Goal: Transaction & Acquisition: Obtain resource

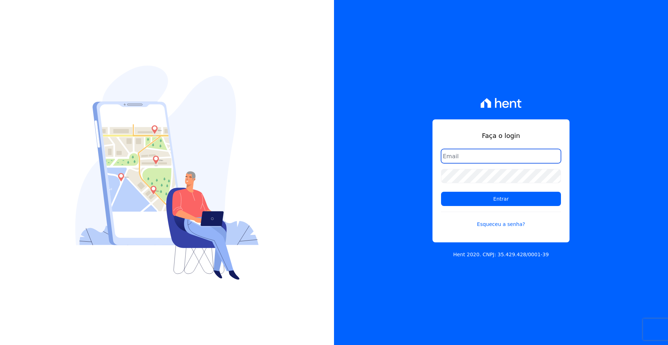
click at [487, 158] on input "email" at bounding box center [501, 156] width 120 height 14
type input "[EMAIL_ADDRESS][DOMAIN_NAME]"
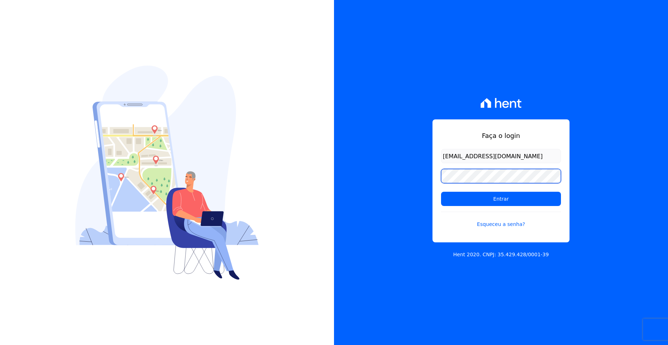
click at [441, 192] on input "Entrar" at bounding box center [501, 199] width 120 height 14
drag, startPoint x: 307, startPoint y: 222, endPoint x: 313, endPoint y: 224, distance: 6.4
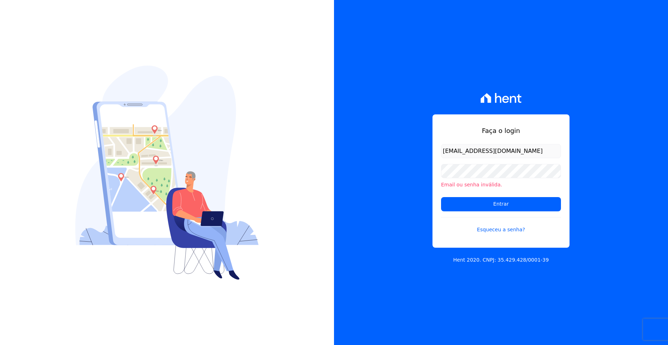
click at [466, 181] on li "Email ou senha inválida." at bounding box center [501, 184] width 120 height 7
click at [441, 197] on input "Entrar" at bounding box center [501, 204] width 120 height 14
click at [490, 230] on link "Esqueceu a senha?" at bounding box center [501, 225] width 120 height 16
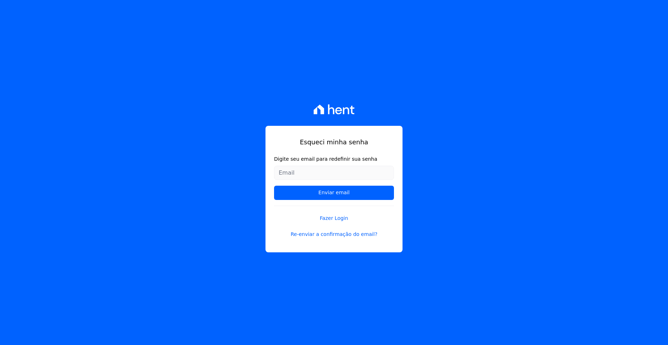
click at [313, 173] on input "Digite seu email para redefinir sua senha" at bounding box center [334, 173] width 120 height 14
type input "rairamonte@gmail.com"
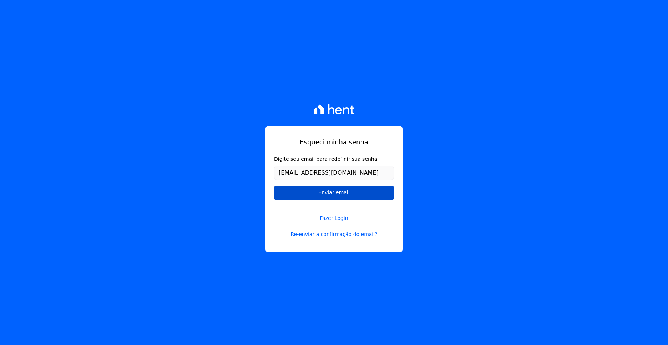
click at [319, 195] on input "Enviar email" at bounding box center [334, 193] width 120 height 14
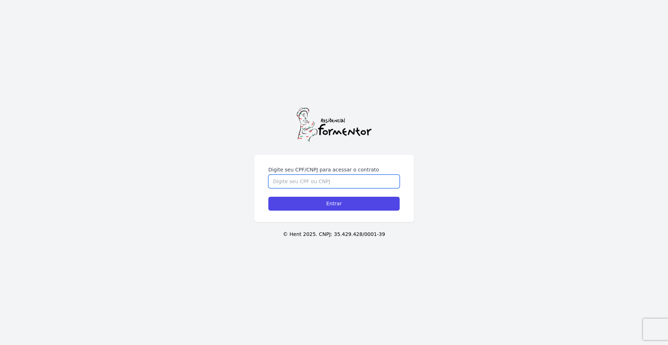
click at [312, 183] on input "Digite seu CPF/CNPJ para acessar o contrato" at bounding box center [333, 182] width 131 height 14
type input "41933607840"
click at [268, 197] on input "Entrar" at bounding box center [333, 204] width 131 height 14
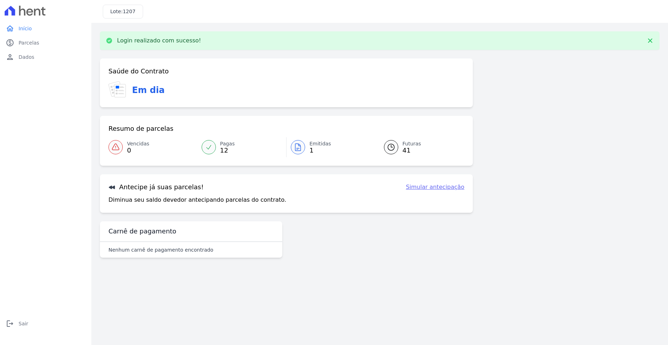
click at [445, 188] on link "Simular antecipação" at bounding box center [435, 187] width 59 height 9
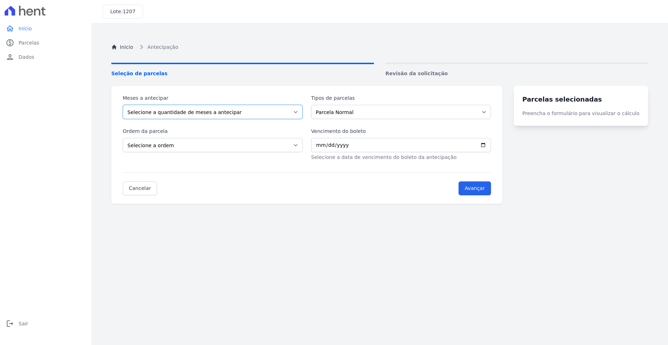
click at [218, 112] on select "Selecione a quantidade de meses a antecipar 1 2 3 4 5 6 7 8 9 10 11 12 13 14 15…" at bounding box center [213, 112] width 180 height 14
click at [254, 112] on select "Selecione a quantidade de meses a antecipar 1 2 3 4 5 6 7 8 9 10 11 12 13 14 15…" at bounding box center [213, 112] width 180 height 14
click at [144, 190] on link "Cancelar" at bounding box center [140, 189] width 34 height 14
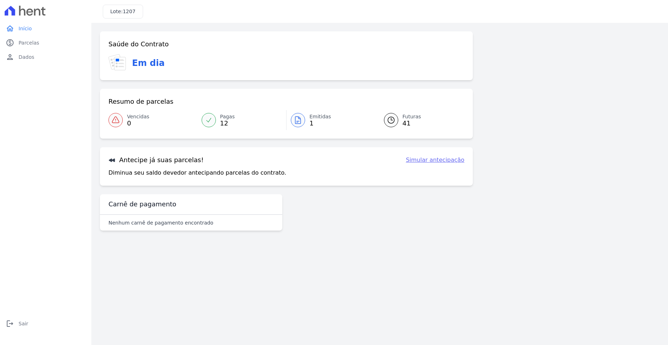
click at [220, 117] on span "Pagas" at bounding box center [227, 116] width 15 height 7
click at [225, 121] on span "12" at bounding box center [227, 124] width 15 height 6
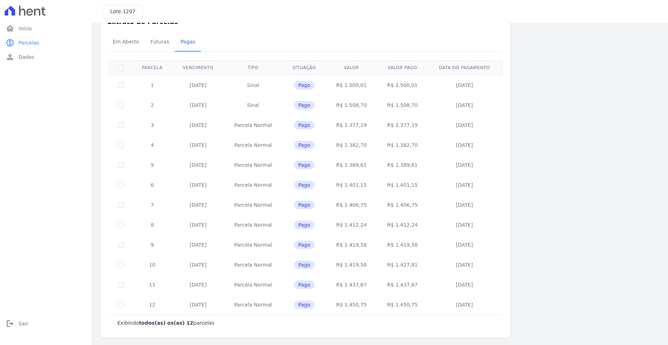
scroll to position [24, 0]
drag, startPoint x: 338, startPoint y: 84, endPoint x: 371, endPoint y: 84, distance: 33.5
click at [371, 84] on td "R$ 1.500,01" at bounding box center [351, 83] width 51 height 20
drag, startPoint x: 346, startPoint y: 101, endPoint x: 378, endPoint y: 104, distance: 31.9
click at [378, 104] on tr "2 25/11/2024 Sinal Pago R$ 1.508,70 R$ 1.508,70 25/11/2024" at bounding box center [305, 104] width 393 height 20
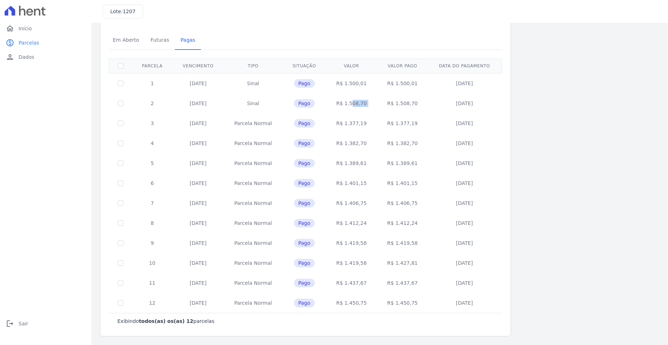
click at [369, 107] on td "R$ 1.508,70" at bounding box center [351, 104] width 51 height 20
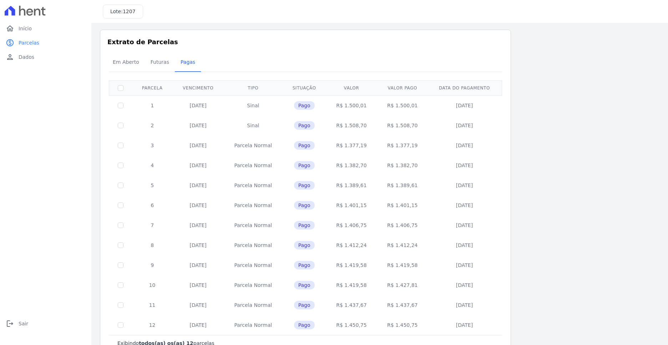
scroll to position [0, 0]
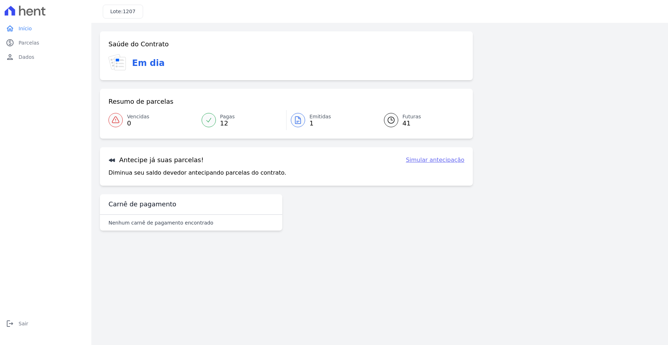
click at [320, 116] on span "Emitidas" at bounding box center [320, 116] width 22 height 7
click at [395, 125] on div at bounding box center [391, 120] width 14 height 14
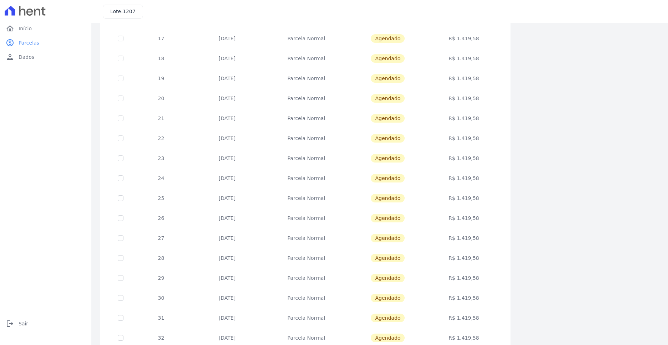
scroll to position [193, 0]
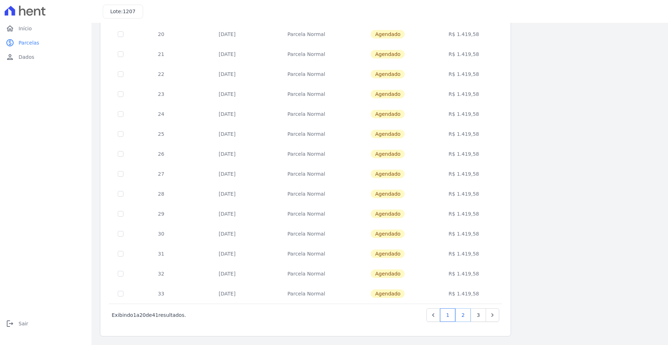
click at [465, 319] on link "2" at bounding box center [462, 316] width 15 height 14
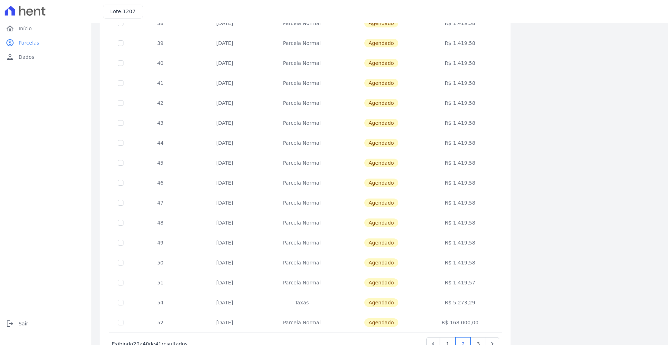
scroll to position [193, 0]
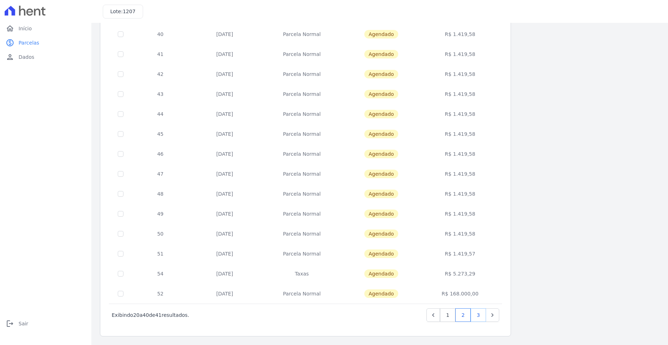
click at [474, 319] on link "3" at bounding box center [478, 316] width 15 height 14
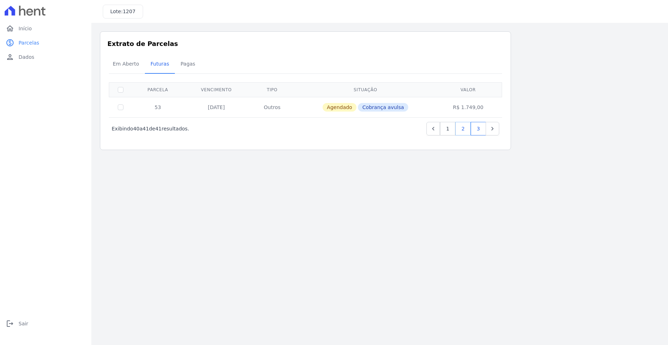
click at [462, 130] on link "2" at bounding box center [462, 129] width 15 height 14
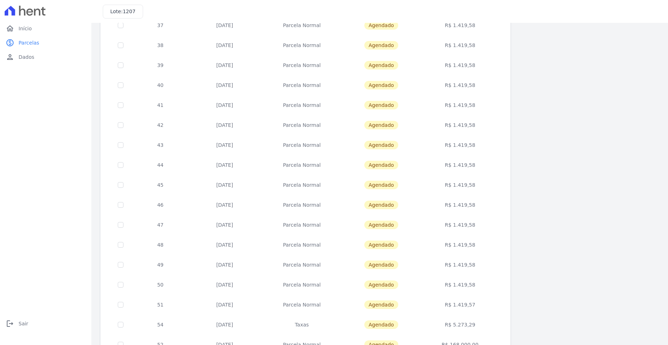
scroll to position [193, 0]
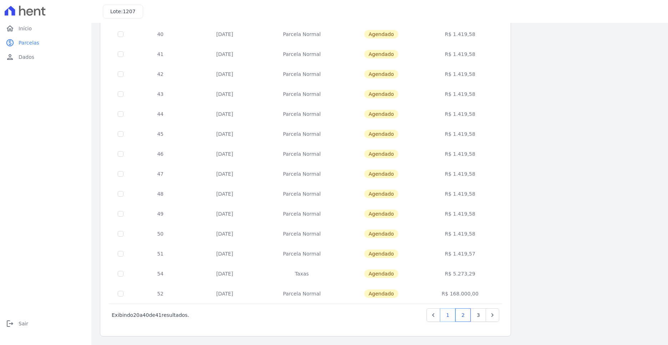
click at [453, 311] on link "1" at bounding box center [447, 316] width 15 height 14
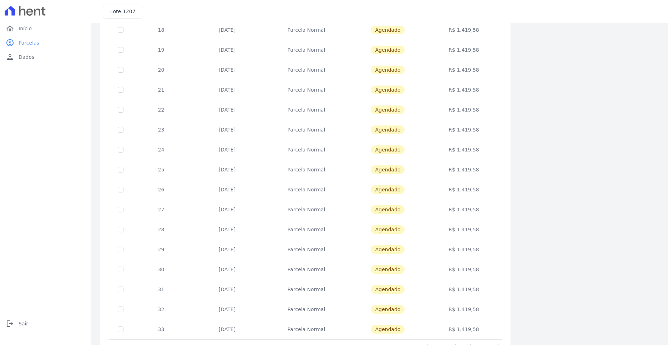
scroll to position [193, 0]
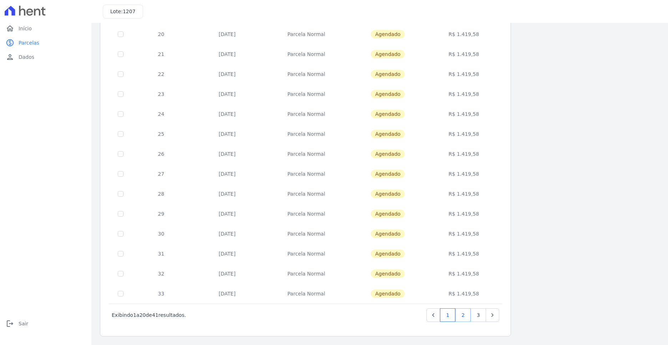
click at [461, 319] on link "2" at bounding box center [462, 316] width 15 height 14
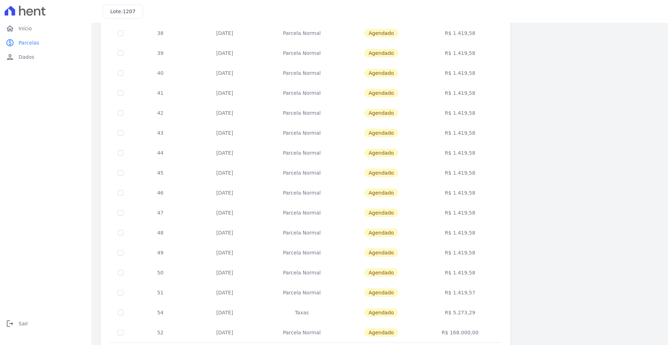
scroll to position [193, 0]
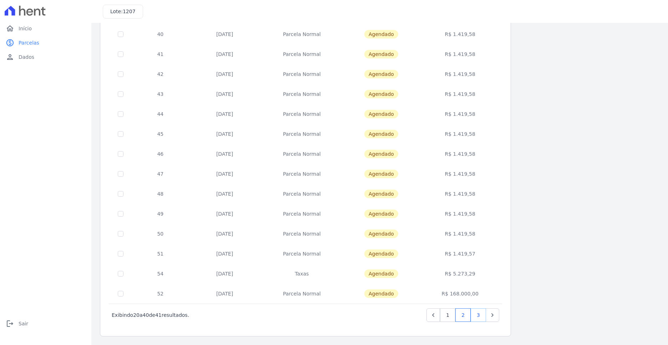
click at [479, 318] on link "3" at bounding box center [478, 316] width 15 height 14
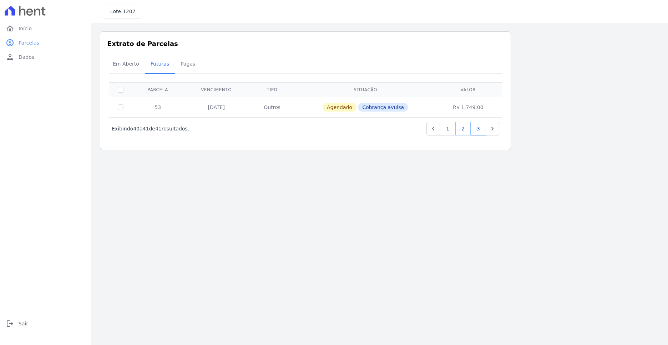
click at [464, 128] on link "2" at bounding box center [462, 129] width 15 height 14
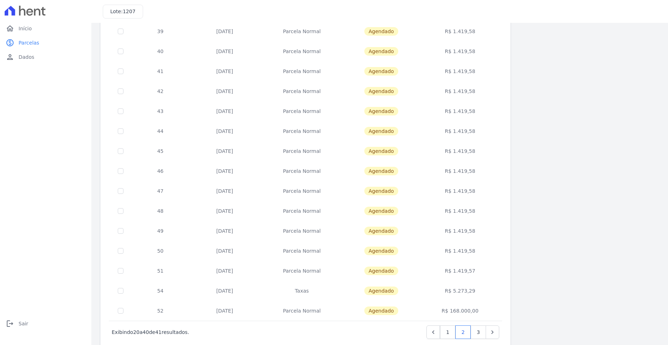
scroll to position [193, 0]
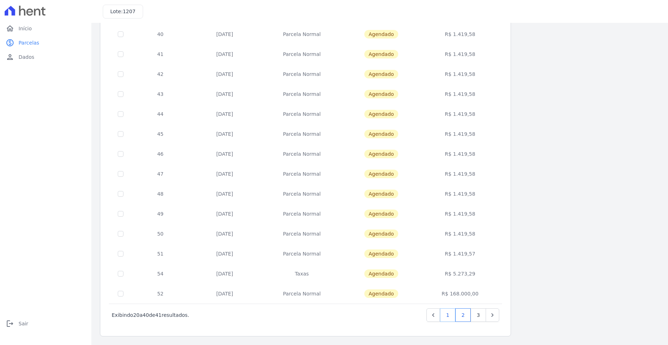
click at [450, 315] on link "1" at bounding box center [447, 316] width 15 height 14
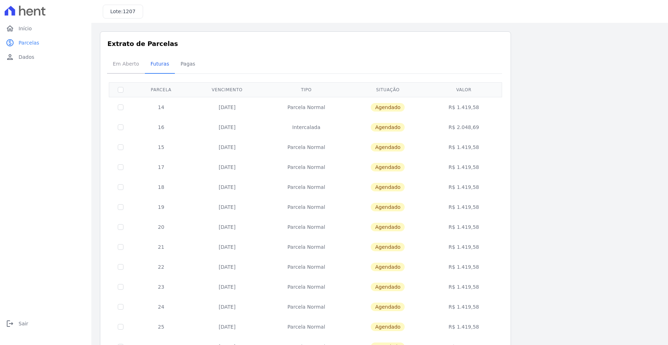
click at [133, 65] on span "Em Aberto" at bounding box center [125, 64] width 35 height 14
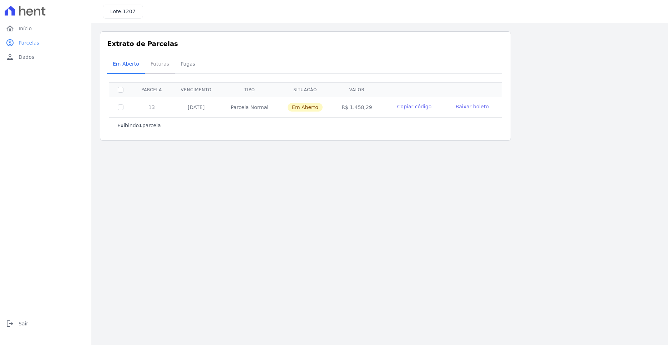
click at [152, 64] on span "Futuras" at bounding box center [159, 64] width 27 height 14
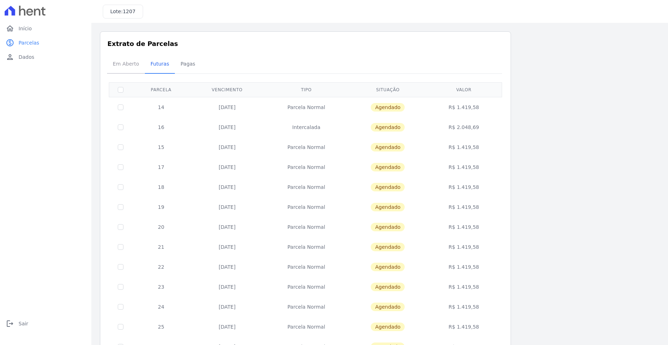
click at [119, 67] on span "Em Aberto" at bounding box center [125, 64] width 35 height 14
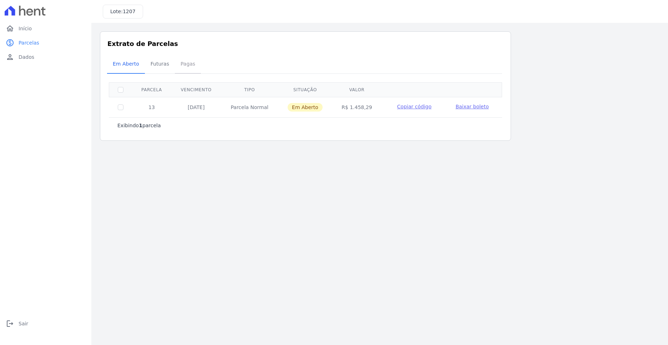
click at [177, 64] on span "Pagas" at bounding box center [187, 64] width 23 height 14
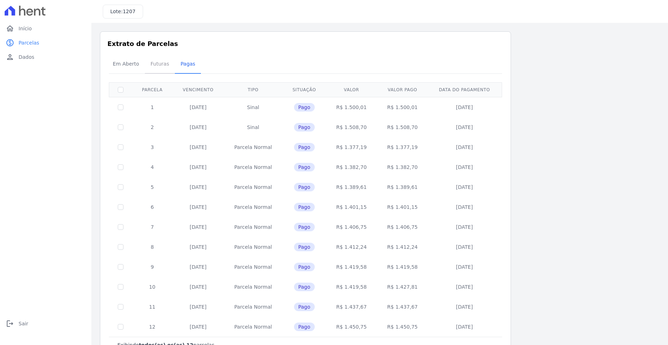
click at [160, 66] on span "Futuras" at bounding box center [159, 64] width 27 height 14
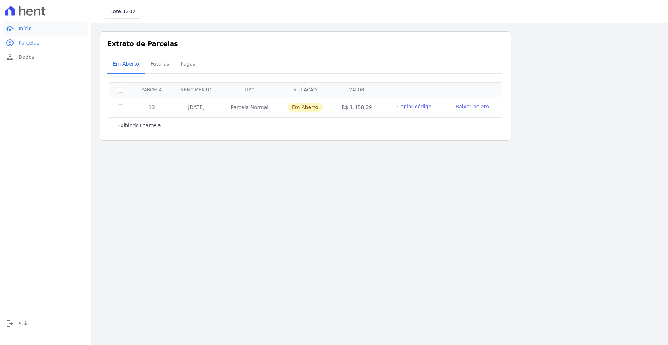
click at [20, 29] on span "Início" at bounding box center [25, 28] width 13 height 7
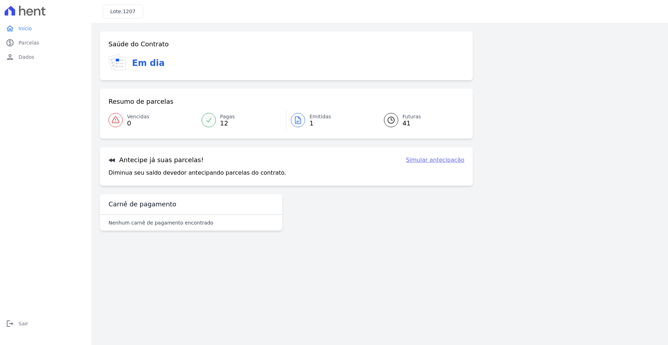
drag, startPoint x: 447, startPoint y: 234, endPoint x: 447, endPoint y: 228, distance: 6.1
click at [447, 234] on div "Saúde do Contrato Em dia Resumo de parcelas Vencidas 0 Pagas 12 Emitidas 1 Futu…" at bounding box center [380, 133] width 560 height 205
click at [442, 162] on link "Simular antecipação" at bounding box center [435, 160] width 59 height 9
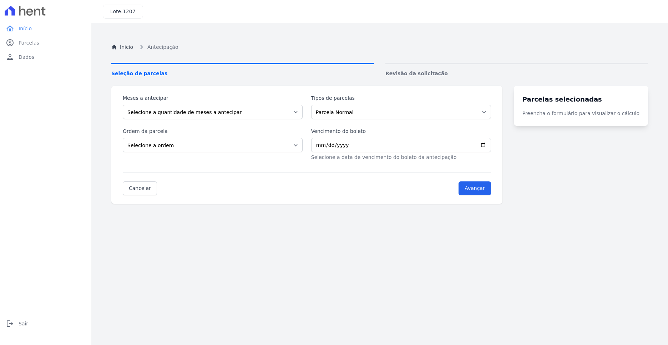
click at [438, 256] on div "Inicio Antecipação Seleção de parcelas Revisão da solicitação Meses a antecipar…" at bounding box center [380, 203] width 548 height 345
click at [194, 115] on select "Selecione a quantidade de meses a antecipar 1 2 3 4 5 6 7 8 9 10 11 12 13 14 15…" at bounding box center [213, 112] width 180 height 14
select select "1"
click at [123, 105] on select "Selecione a quantidade de meses a antecipar 1 2 3 4 5 6 7 8 9 10 11 12 13 14 15…" at bounding box center [213, 112] width 180 height 14
click at [379, 109] on select "Parcela Normal Intercalada Taxas Outros" at bounding box center [401, 112] width 180 height 14
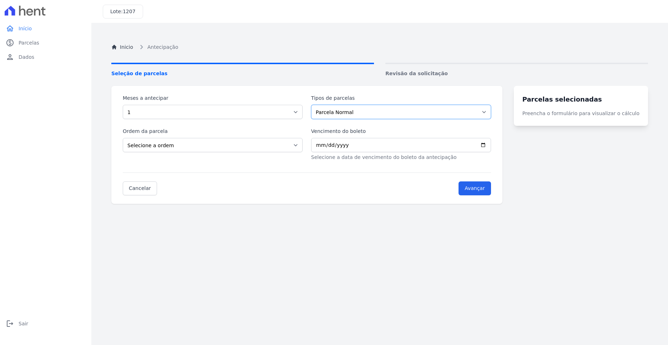
click at [315, 105] on select "Parcela Normal Intercalada Taxas Outros" at bounding box center [401, 112] width 180 height 14
click at [223, 147] on select "Selecione a ordem Últimas parcelas Primeiras parcelas" at bounding box center [213, 145] width 180 height 14
select select "ending"
click at [123, 138] on select "Selecione a ordem Últimas parcelas Primeiras parcelas" at bounding box center [213, 145] width 180 height 14
click at [379, 145] on input "Vencimento do boleto" at bounding box center [401, 145] width 180 height 14
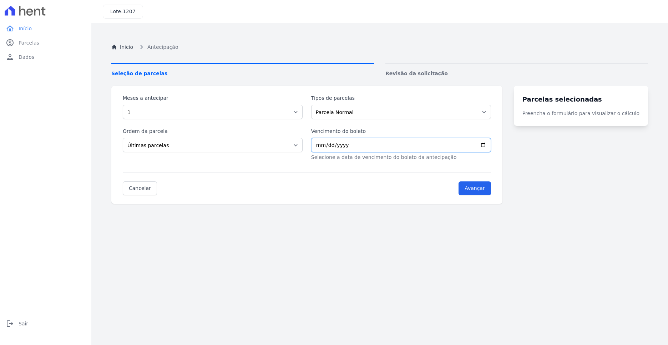
click at [491, 143] on input "Vencimento do boleto" at bounding box center [401, 145] width 180 height 14
type input "2025-11-25"
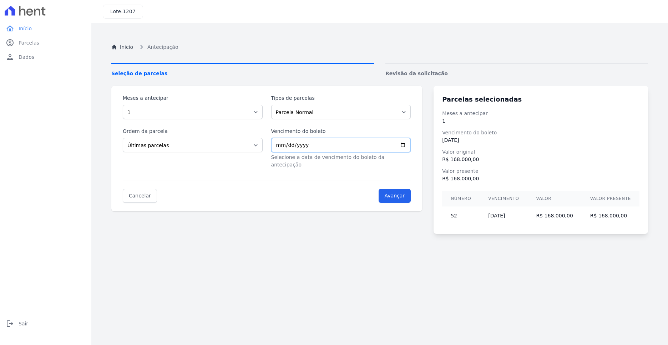
click at [294, 146] on input "2025-11-25" at bounding box center [341, 145] width 140 height 14
click at [411, 148] on input "2025-11-25" at bounding box center [341, 145] width 140 height 14
click at [248, 143] on select "Selecione a ordem Últimas parcelas Primeiras parcelas" at bounding box center [193, 145] width 140 height 14
select select "beginning"
click at [123, 138] on select "Selecione a ordem Últimas parcelas Primeiras parcelas" at bounding box center [193, 145] width 140 height 14
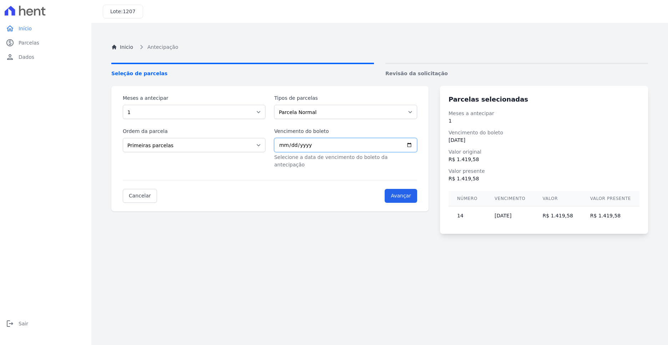
click at [371, 145] on input "2025-11-25" at bounding box center [345, 145] width 143 height 14
click at [335, 112] on select "Parcela Normal Intercalada Taxas Outros" at bounding box center [345, 112] width 143 height 14
click at [277, 105] on select "Parcela Normal Intercalada Taxas Outros" at bounding box center [345, 112] width 143 height 14
click at [323, 113] on select "Parcela Normal Intercalada Taxas Outros" at bounding box center [345, 112] width 143 height 14
select select "standard"
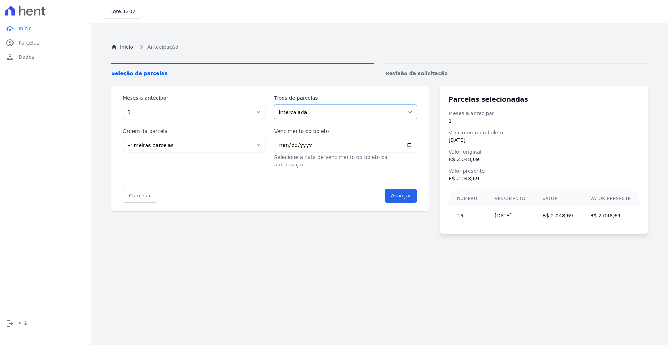
click at [277, 105] on select "Parcela Normal Intercalada Taxas Outros" at bounding box center [345, 112] width 143 height 14
click at [236, 147] on select "Selecione a ordem Últimas parcelas Primeiras parcelas" at bounding box center [194, 145] width 143 height 14
select select "ending"
click at [123, 138] on select "Selecione a ordem Últimas parcelas Primeiras parcelas" at bounding box center [194, 145] width 143 height 14
click at [359, 110] on select "Parcela Normal Intercalada Taxas Outros" at bounding box center [341, 112] width 140 height 14
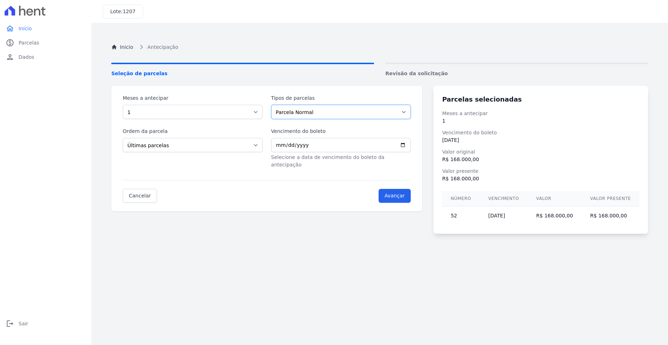
click at [274, 105] on select "Parcela Normal Intercalada Taxas Outros" at bounding box center [341, 112] width 140 height 14
click at [327, 114] on select "Parcela Normal Intercalada Taxas Outros" at bounding box center [345, 112] width 143 height 14
click at [277, 105] on select "Parcela Normal Intercalada Taxas Outros" at bounding box center [345, 112] width 143 height 14
click at [315, 116] on select "Parcela Normal Intercalada Taxas Outros" at bounding box center [345, 112] width 143 height 14
select select "others"
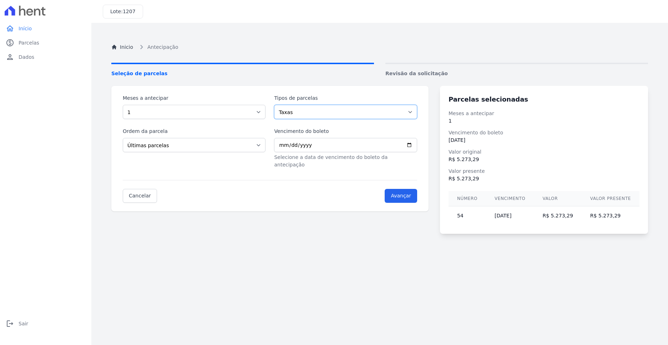
click at [277, 105] on select "Parcela Normal Intercalada Taxas Outros" at bounding box center [345, 112] width 143 height 14
click at [144, 189] on link "Cancelar" at bounding box center [140, 196] width 34 height 14
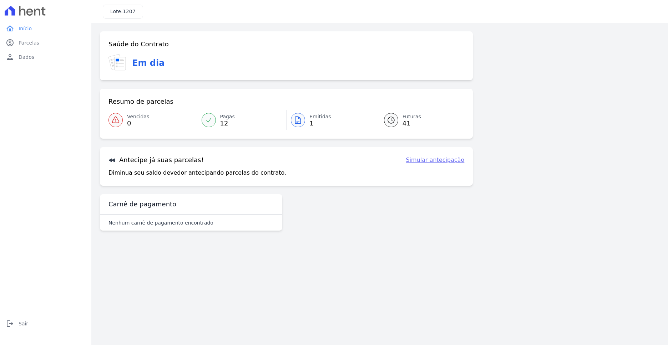
click at [399, 119] on link "Futuras 41" at bounding box center [419, 120] width 89 height 20
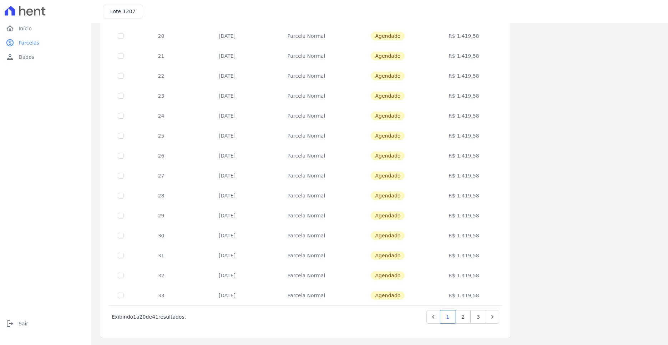
scroll to position [193, 0]
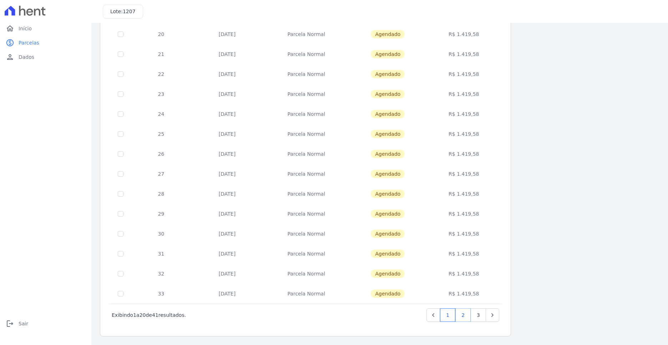
click at [464, 319] on link "2" at bounding box center [462, 316] width 15 height 14
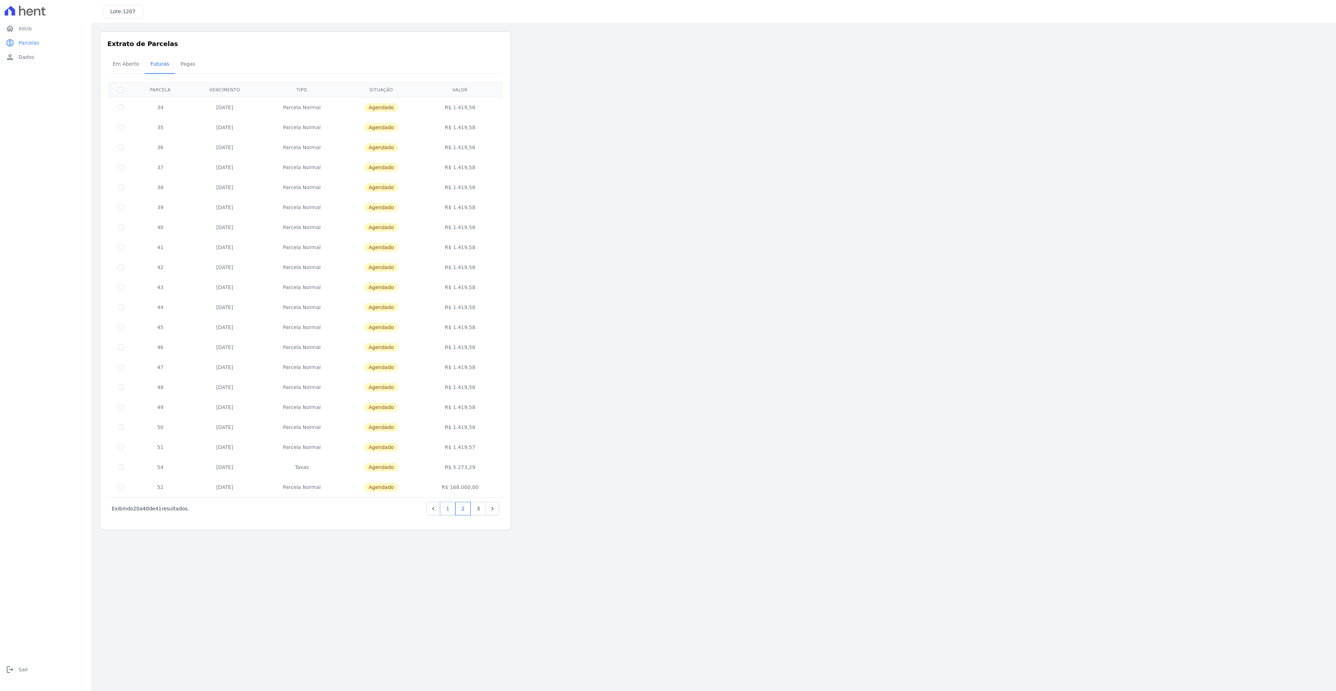
click at [449, 345] on link "1" at bounding box center [447, 509] width 15 height 14
click at [463, 345] on link "2" at bounding box center [462, 509] width 15 height 14
click at [477, 345] on link "3" at bounding box center [478, 509] width 15 height 14
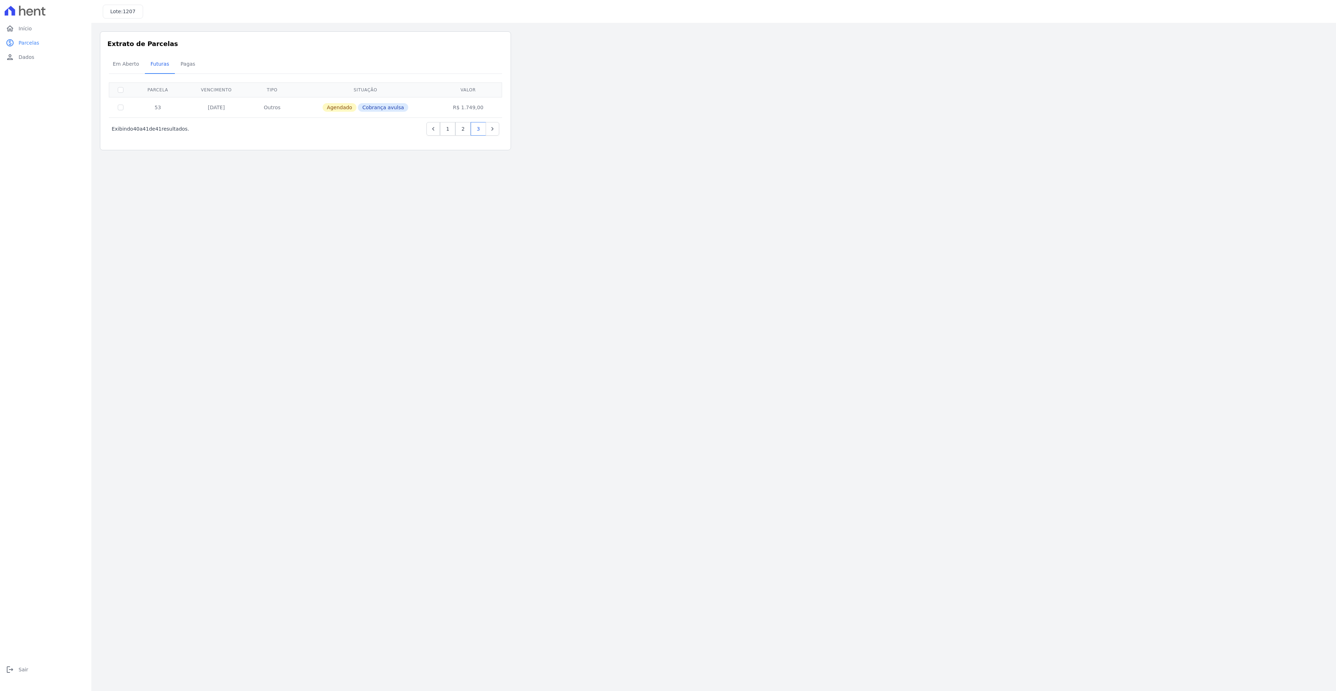
drag, startPoint x: 557, startPoint y: 215, endPoint x: 583, endPoint y: 233, distance: 32.3
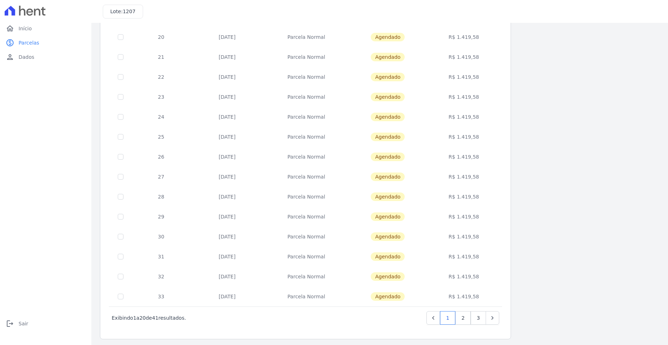
scroll to position [193, 0]
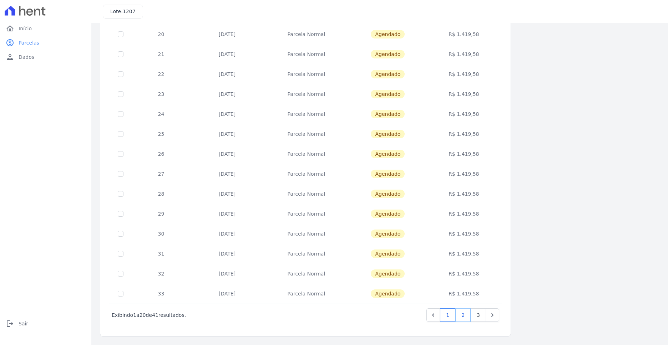
click at [466, 317] on link "2" at bounding box center [462, 316] width 15 height 14
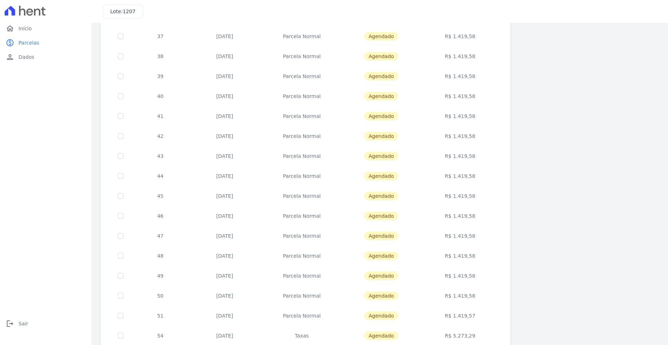
scroll to position [178, 0]
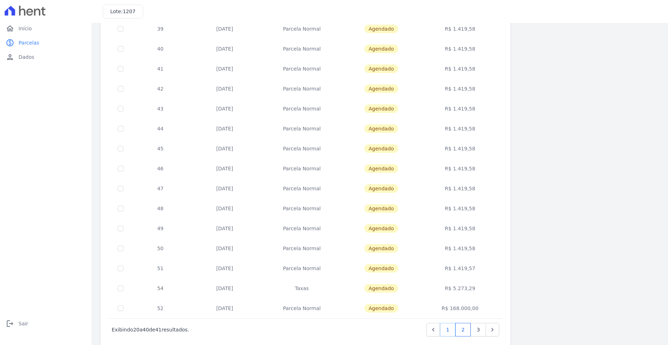
click at [452, 330] on link "1" at bounding box center [447, 330] width 15 height 14
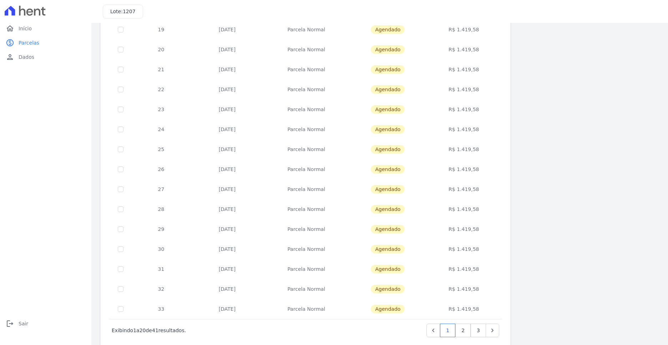
scroll to position [193, 0]
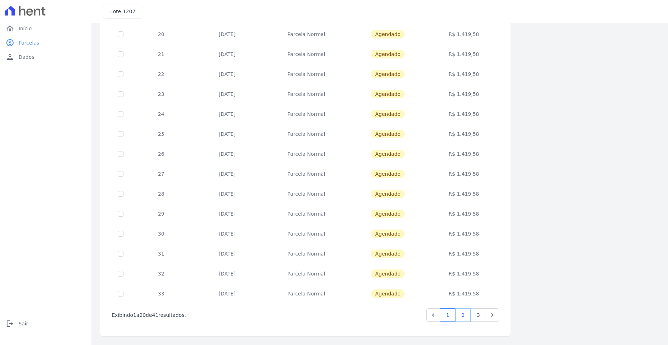
click at [466, 316] on link "2" at bounding box center [462, 316] width 15 height 14
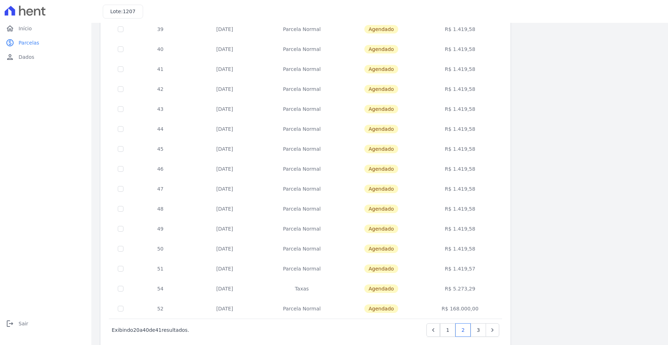
scroll to position [193, 0]
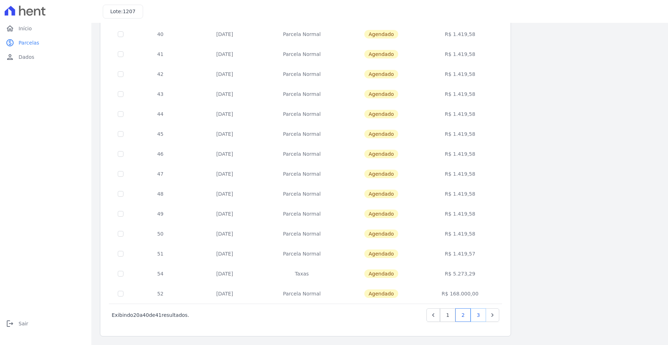
click at [476, 318] on link "3" at bounding box center [478, 316] width 15 height 14
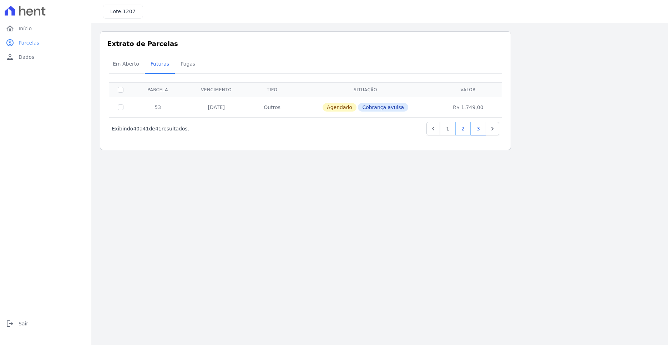
click at [465, 130] on link "2" at bounding box center [462, 129] width 15 height 14
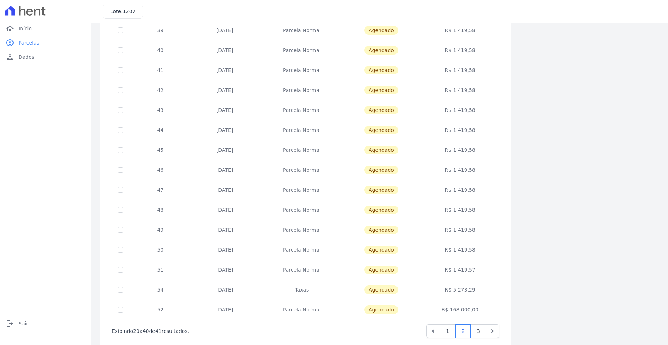
scroll to position [193, 0]
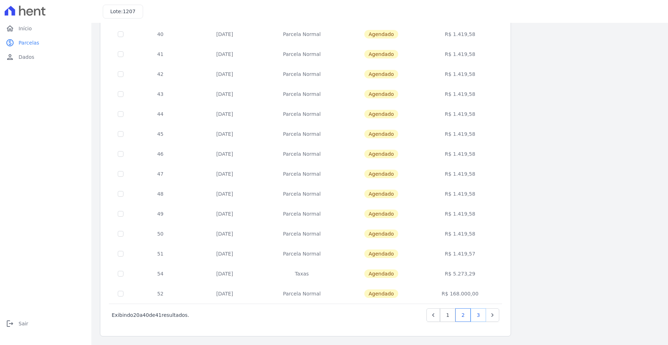
click at [477, 318] on link "3" at bounding box center [478, 316] width 15 height 14
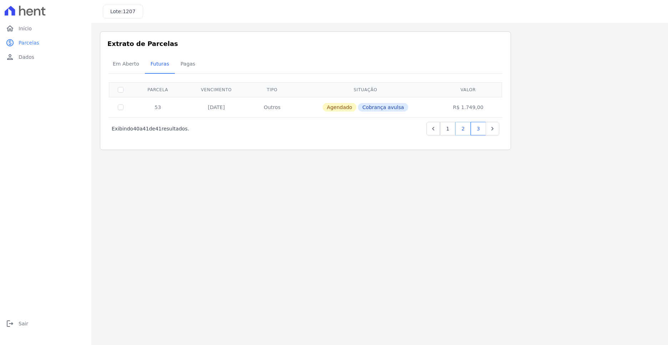
click at [461, 130] on link "2" at bounding box center [462, 129] width 15 height 14
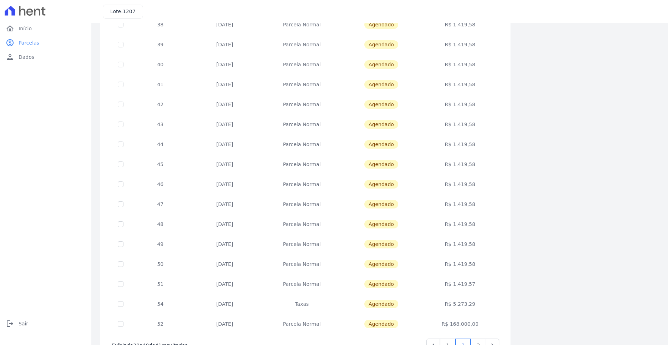
scroll to position [157, 0]
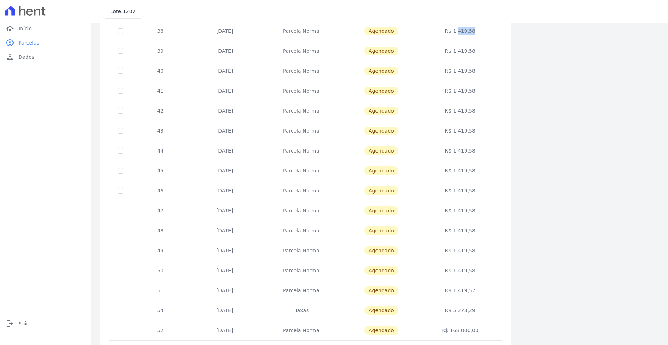
drag, startPoint x: 464, startPoint y: 30, endPoint x: 454, endPoint y: 39, distance: 13.4
click at [449, 33] on td "R$ 1.419,58" at bounding box center [460, 31] width 81 height 20
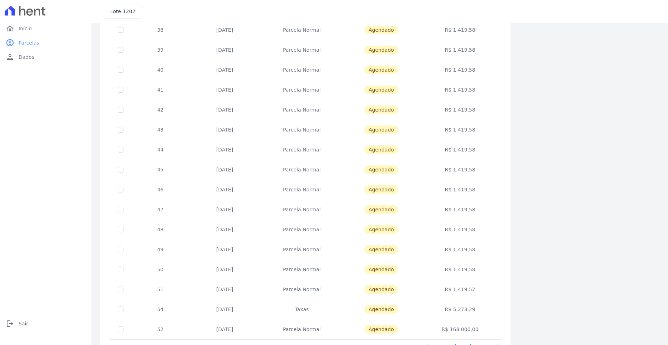
click at [469, 290] on td "R$ 1.419,57" at bounding box center [460, 290] width 81 height 20
drag, startPoint x: 473, startPoint y: 110, endPoint x: 449, endPoint y: 108, distance: 24.3
click at [449, 108] on td "R$ 1.419,58" at bounding box center [460, 110] width 81 height 20
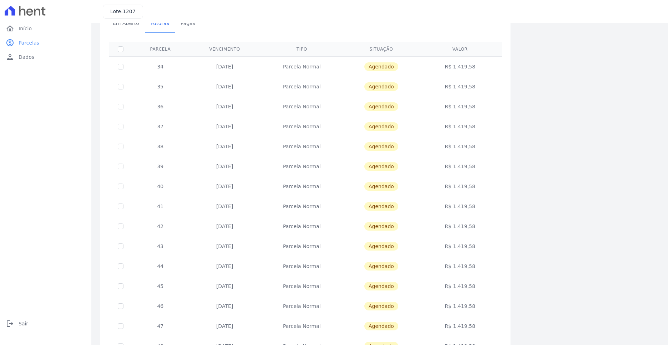
scroll to position [193, 0]
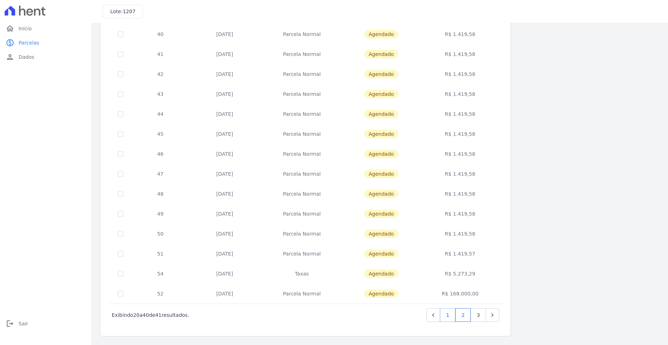
click at [449, 312] on link "1" at bounding box center [447, 316] width 15 height 14
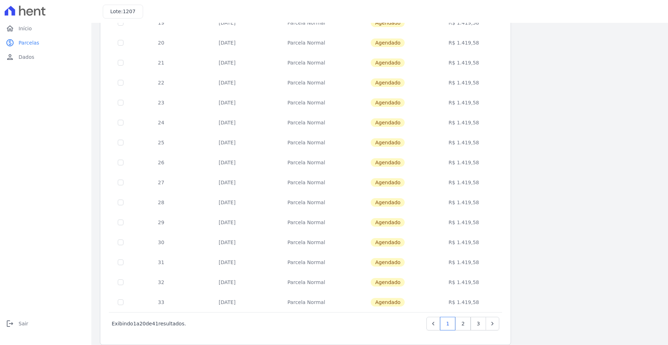
scroll to position [193, 0]
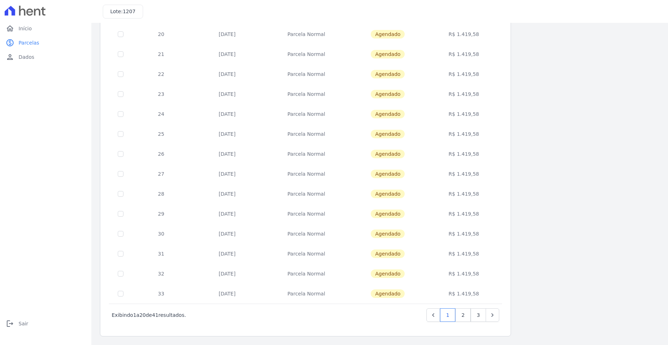
drag, startPoint x: 455, startPoint y: 36, endPoint x: 484, endPoint y: 77, distance: 50.4
click at [478, 37] on td "R$ 1.419,58" at bounding box center [464, 34] width 74 height 20
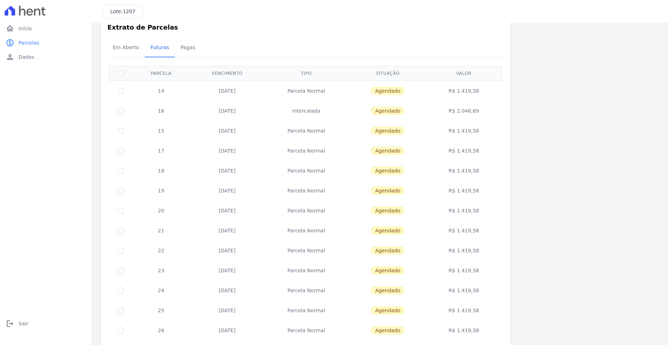
scroll to position [15, 0]
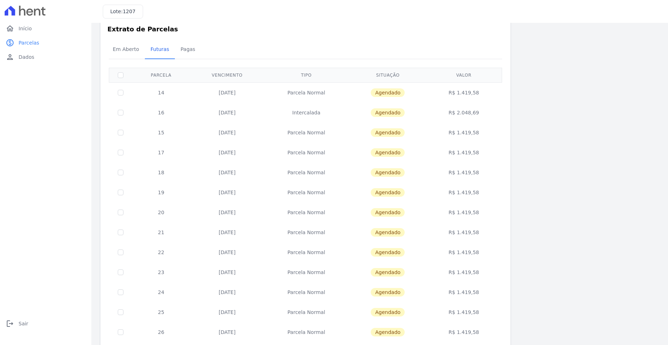
click at [530, 283] on div "Listagem de parcelas Baixar PDF Extrato de Parcelas Em [GEOGRAPHIC_DATA] Futura…" at bounding box center [380, 266] width 560 height 499
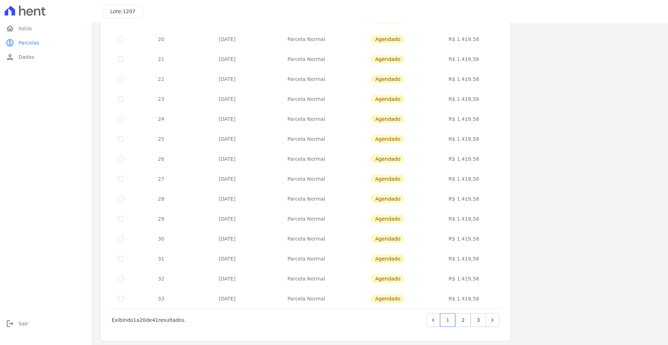
scroll to position [193, 0]
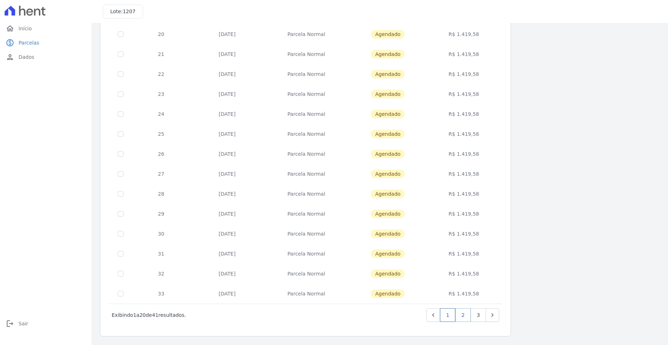
click at [466, 314] on link "2" at bounding box center [462, 316] width 15 height 14
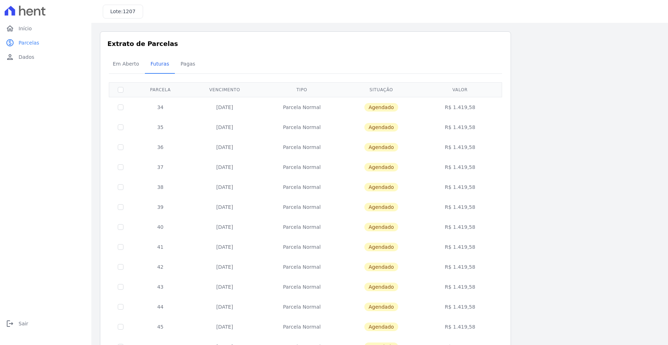
drag, startPoint x: 474, startPoint y: 108, endPoint x: 156, endPoint y: 108, distance: 318.0
click at [156, 108] on tr "34 25/06/2027 Parcela Normal Agendado R$ 1.419,58" at bounding box center [305, 107] width 393 height 20
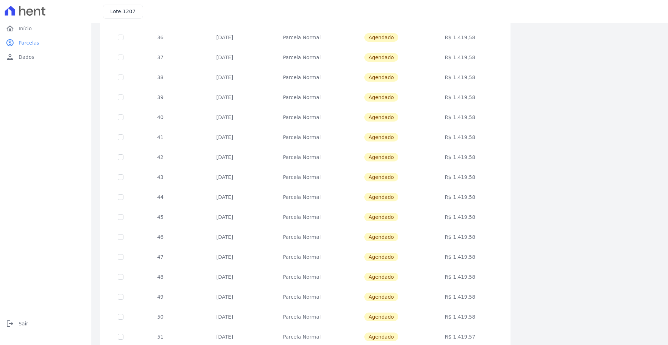
scroll to position [107, 0]
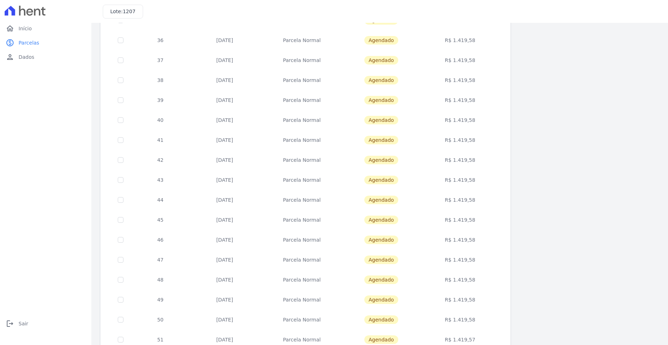
drag, startPoint x: 450, startPoint y: 40, endPoint x: 475, endPoint y: 41, distance: 24.6
click at [475, 41] on td "R$ 1.419,58" at bounding box center [460, 40] width 81 height 20
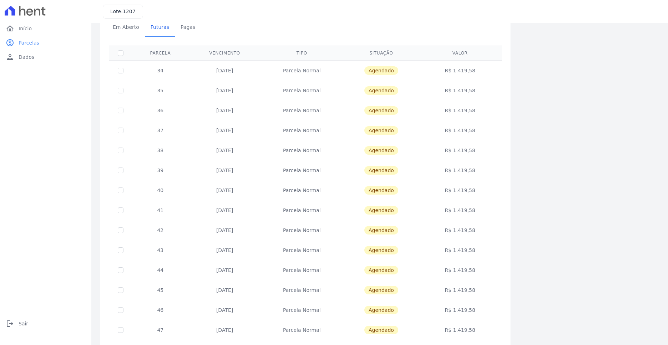
scroll to position [0, 0]
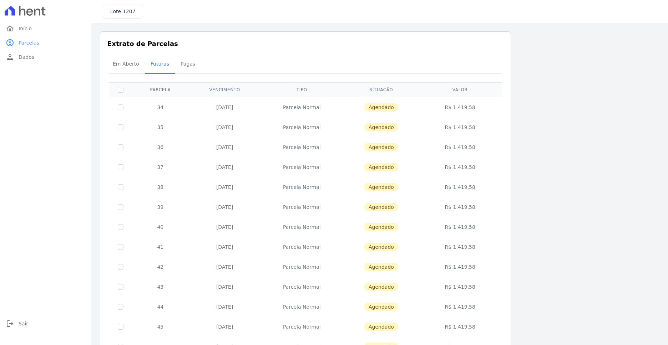
click at [514, 150] on div "Listagem de parcelas Baixar PDF Extrato de Parcelas Em [GEOGRAPHIC_DATA] Futura…" at bounding box center [380, 280] width 560 height 499
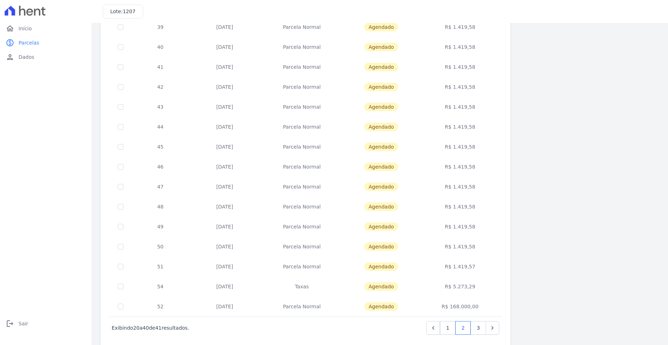
scroll to position [193, 0]
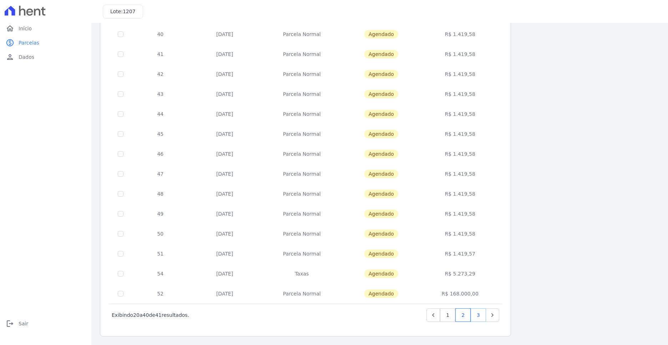
click at [476, 317] on link "3" at bounding box center [478, 316] width 15 height 14
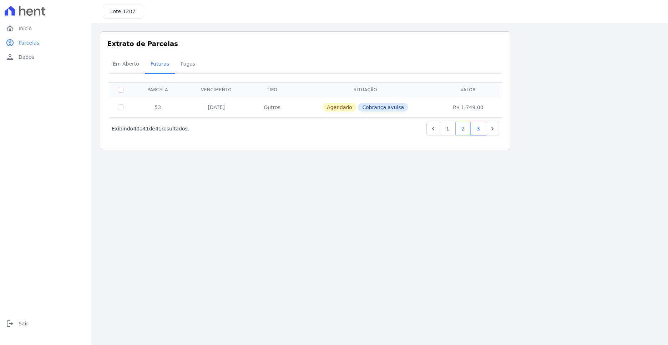
click at [465, 131] on link "2" at bounding box center [462, 129] width 15 height 14
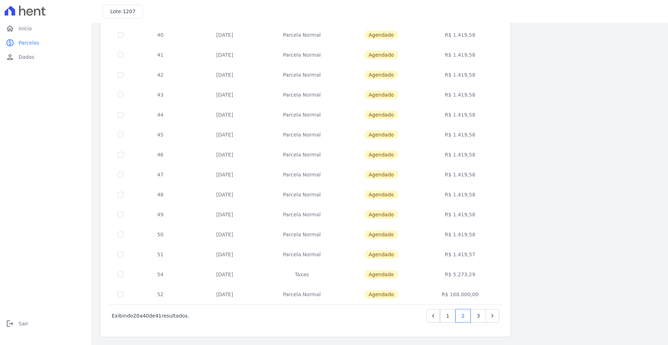
scroll to position [193, 0]
click at [452, 319] on link "1" at bounding box center [447, 316] width 15 height 14
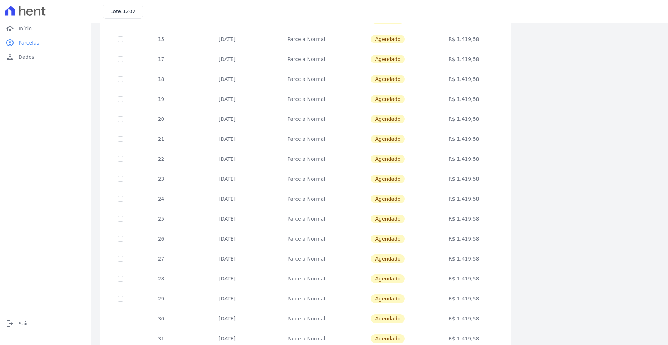
scroll to position [193, 0]
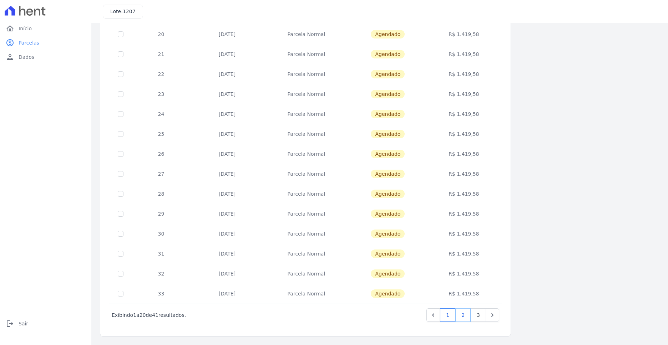
click at [466, 318] on link "2" at bounding box center [462, 316] width 15 height 14
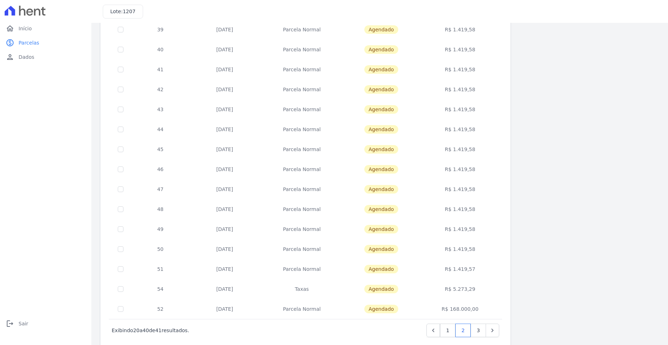
scroll to position [178, 0]
drag, startPoint x: 159, startPoint y: 127, endPoint x: 477, endPoint y: 269, distance: 348.3
click at [477, 269] on tbody "34 25/06/2027 Parcela Normal Agendado R$ 1.419,58 35 25/07/2027 Parcela Normal …" at bounding box center [305, 119] width 393 height 400
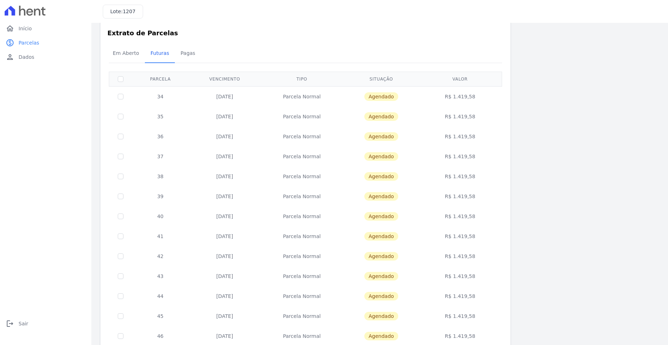
scroll to position [0, 0]
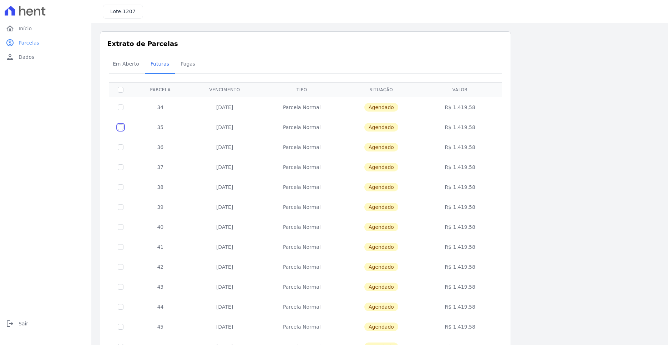
click at [121, 127] on input "checkbox" at bounding box center [121, 128] width 6 height 6
checkbox input "true"
click at [147, 155] on td "36" at bounding box center [160, 147] width 57 height 20
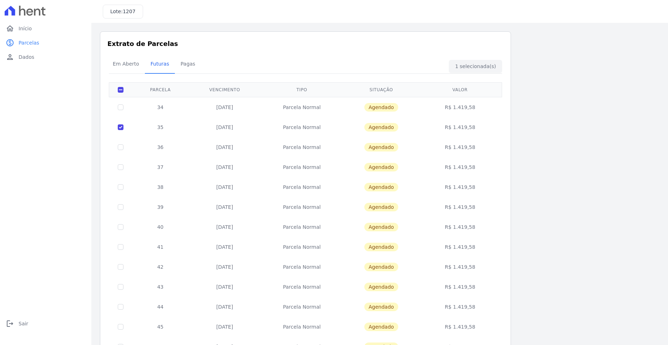
click at [121, 148] on input "checkbox" at bounding box center [121, 148] width 6 height 6
checkbox input "true"
click at [121, 167] on input "checkbox" at bounding box center [121, 168] width 6 height 6
checkbox input "true"
click at [121, 208] on input "checkbox" at bounding box center [121, 208] width 6 height 6
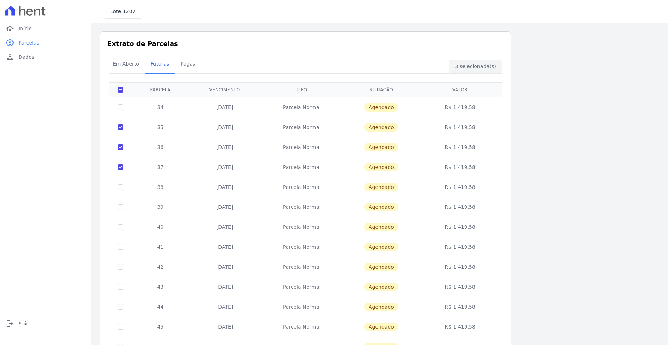
checkbox input "true"
drag, startPoint x: 119, startPoint y: 186, endPoint x: 122, endPoint y: 194, distance: 8.2
click at [119, 186] on input "checkbox" at bounding box center [121, 188] width 6 height 6
checkbox input "true"
click at [120, 229] on input "checkbox" at bounding box center [121, 227] width 6 height 6
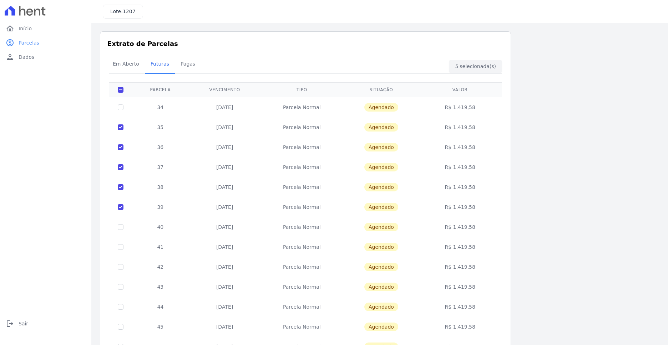
checkbox input "true"
click at [119, 249] on input "checkbox" at bounding box center [121, 247] width 6 height 6
checkbox input "true"
click at [119, 269] on input "checkbox" at bounding box center [121, 267] width 6 height 6
checkbox input "true"
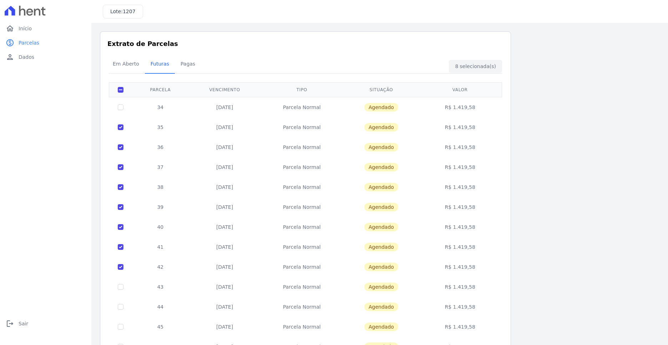
click at [120, 289] on input "checkbox" at bounding box center [121, 287] width 6 height 6
checkbox input "true"
click at [120, 310] on input "checkbox" at bounding box center [121, 307] width 6 height 6
checkbox input "true"
click at [121, 328] on input "checkbox" at bounding box center [121, 327] width 6 height 6
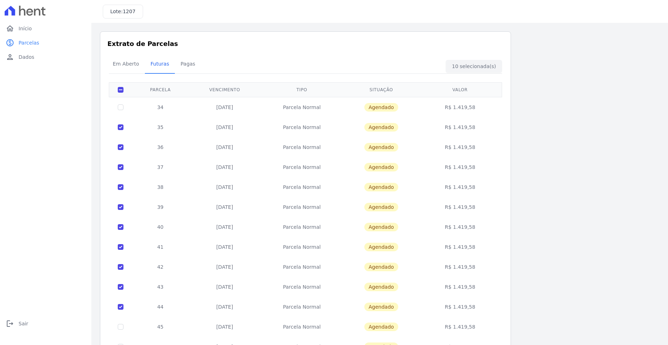
checkbox input "true"
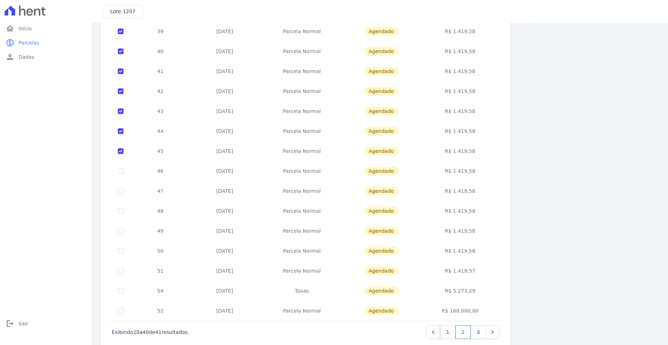
scroll to position [178, 0]
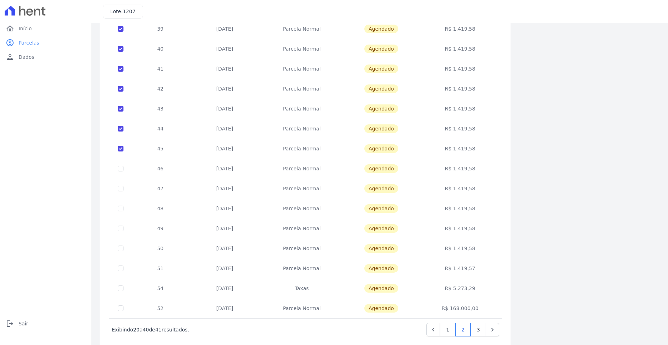
click at [121, 268] on input "checkbox" at bounding box center [121, 269] width 6 height 6
checkbox input "true"
click at [122, 247] on input "checkbox" at bounding box center [121, 249] width 6 height 6
checkbox input "true"
click at [121, 229] on input "checkbox" at bounding box center [121, 229] width 6 height 6
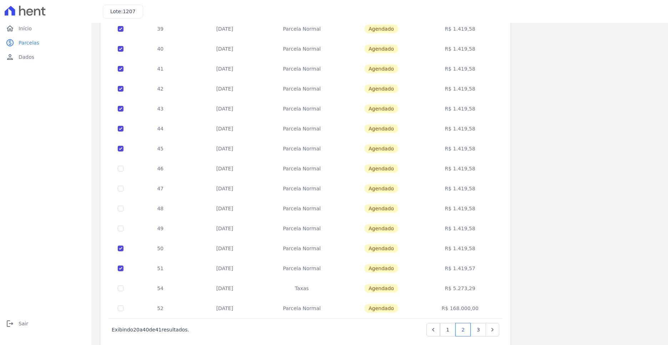
checkbox input "true"
click at [121, 208] on input "checkbox" at bounding box center [121, 209] width 6 height 6
checkbox input "true"
click at [122, 189] on input "checkbox" at bounding box center [121, 189] width 6 height 6
checkbox input "true"
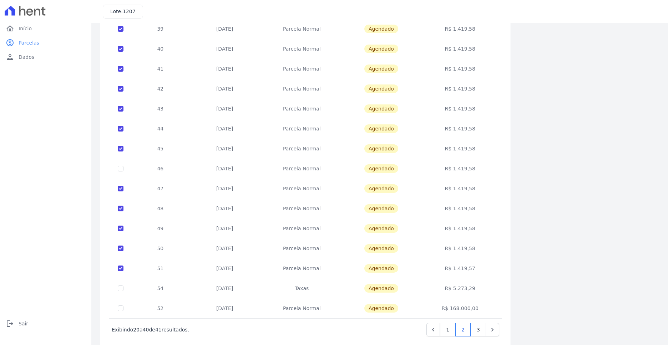
click at [121, 170] on input "checkbox" at bounding box center [121, 169] width 6 height 6
checkbox input "true"
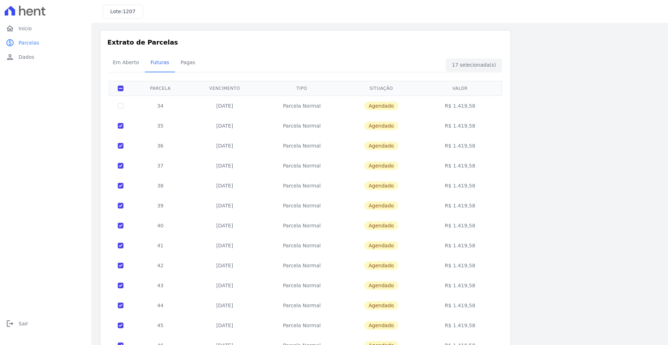
scroll to position [0, 0]
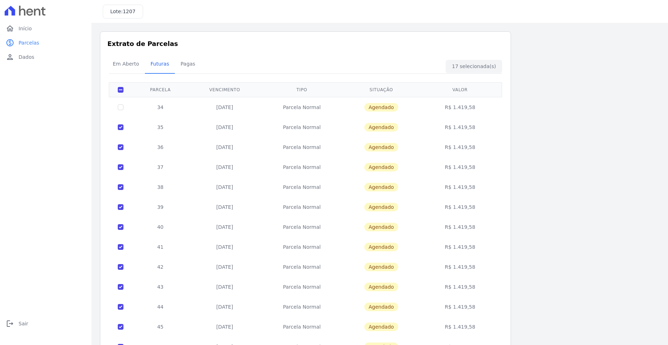
click at [601, 175] on div "Listagem de parcelas Baixar PDF Extrato de Parcelas Em Aberto Futuras Pagas 17 …" at bounding box center [380, 280] width 560 height 499
click at [121, 90] on input "checkbox" at bounding box center [121, 90] width 6 height 6
checkbox input "false"
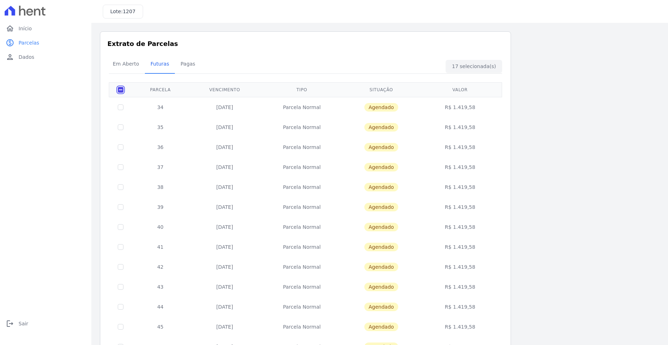
checkbox input "false"
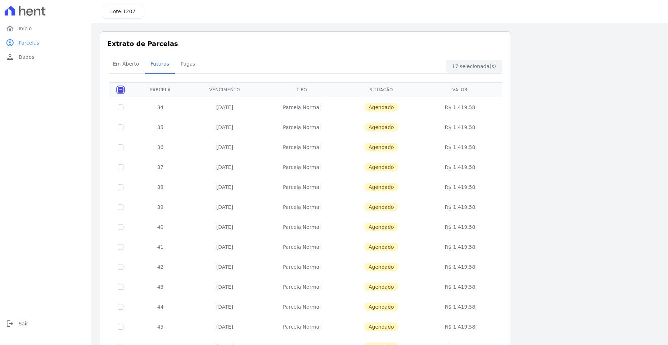
checkbox input "false"
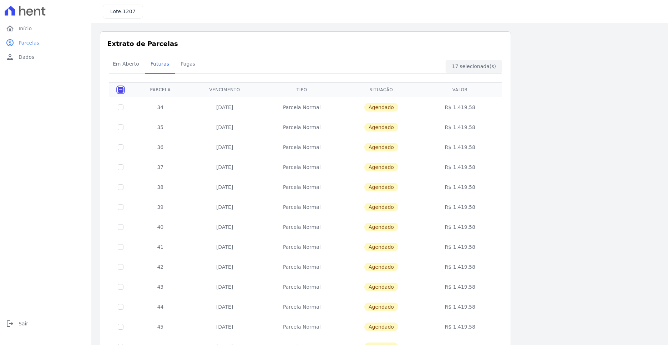
checkbox input "false"
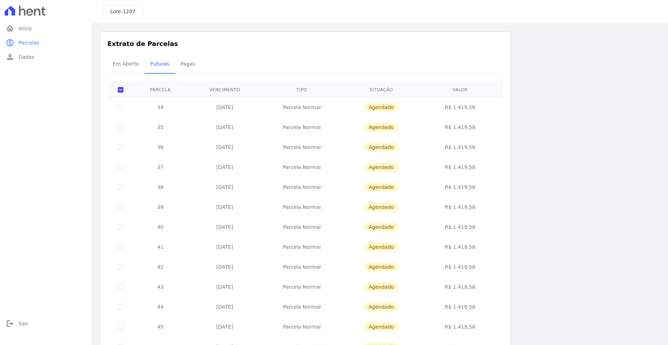
click at [510, 194] on div "Extrato de Parcelas Em Aberto Futuras Pagas 0 selecionada(s) ‹ Anterior Próximo…" at bounding box center [305, 280] width 411 height 499
click at [30, 29] on span "Início" at bounding box center [25, 28] width 13 height 7
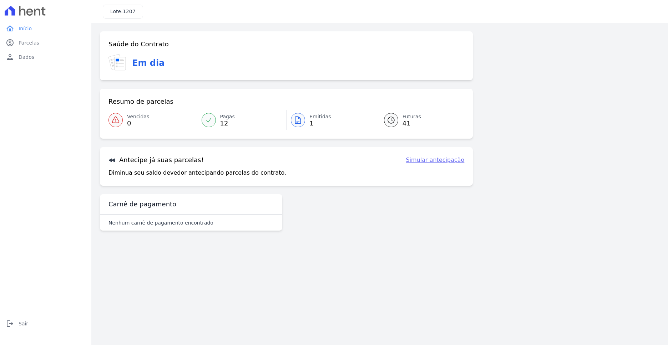
click at [429, 162] on link "Simular antecipação" at bounding box center [435, 160] width 59 height 9
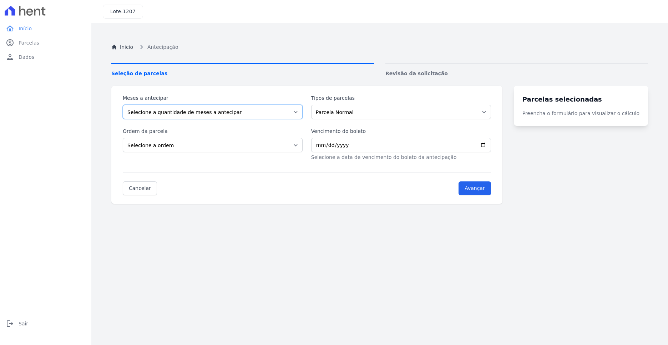
click at [241, 110] on select "Selecione a quantidade de meses a antecipar 1 2 3 4 5 6 7 8 9 10 11 12 13 14 15…" at bounding box center [213, 112] width 180 height 14
select select "1"
click at [123, 105] on select "Selecione a quantidade de meses a antecipar 1 2 3 4 5 6 7 8 9 10 11 12 13 14 15…" at bounding box center [213, 112] width 180 height 14
click at [376, 113] on select "Parcela Normal Intercalada Taxas Outros" at bounding box center [401, 112] width 180 height 14
click at [315, 105] on select "Parcela Normal Intercalada Taxas Outros" at bounding box center [401, 112] width 180 height 14
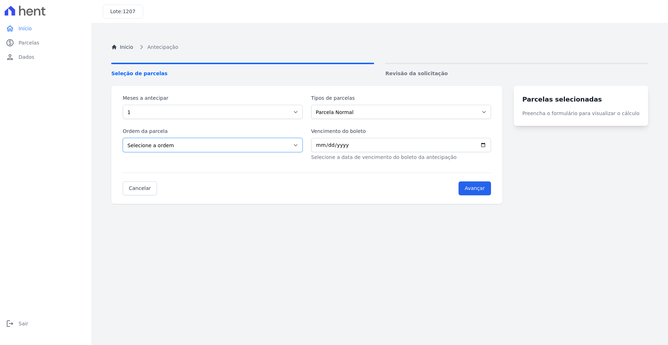
click at [224, 146] on select "Selecione a ordem Últimas parcelas Primeiras parcelas" at bounding box center [213, 145] width 180 height 14
select select "ending"
click at [123, 138] on select "Selecione a ordem Últimas parcelas Primeiras parcelas" at bounding box center [213, 145] width 180 height 14
click at [348, 146] on input "Vencimento do boleto" at bounding box center [401, 145] width 180 height 14
click at [325, 143] on input "Vencimento do boleto" at bounding box center [401, 145] width 180 height 14
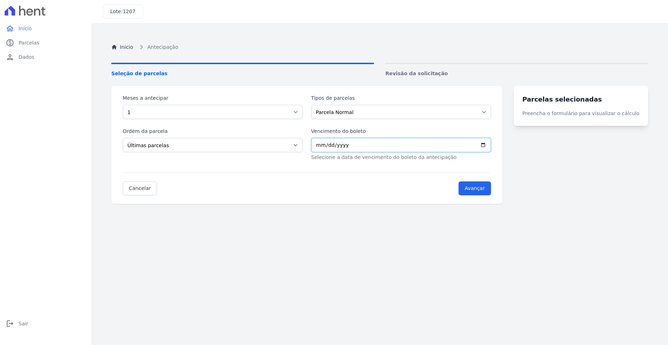
click at [491, 145] on input "Vencimento do boleto" at bounding box center [401, 145] width 180 height 14
click at [491, 144] on input "Vencimento do boleto" at bounding box center [401, 145] width 180 height 14
type input "2025-10-07"
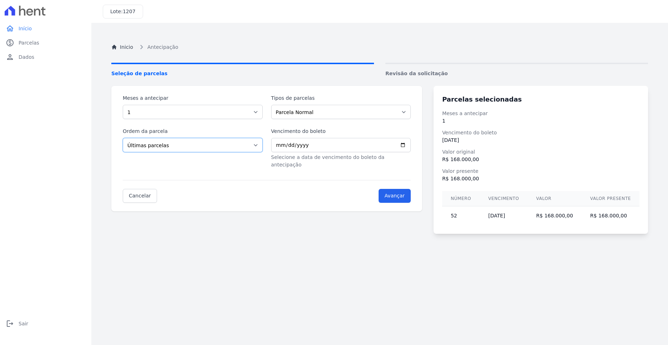
click at [216, 149] on select "Selecione a ordem Últimas parcelas Primeiras parcelas" at bounding box center [193, 145] width 140 height 14
click at [197, 112] on select "Selecione a quantidade de meses a antecipar 1 2 3 4 5 6 7 8 9 10 11 12 13 14 15…" at bounding box center [193, 112] width 140 height 14
click at [123, 105] on select "Selecione a quantidade de meses a antecipar 1 2 3 4 5 6 7 8 9 10 11 12 13 14 15…" at bounding box center [193, 112] width 140 height 14
click at [330, 109] on select "Parcela Normal Intercalada Taxas Outros" at bounding box center [341, 112] width 140 height 14
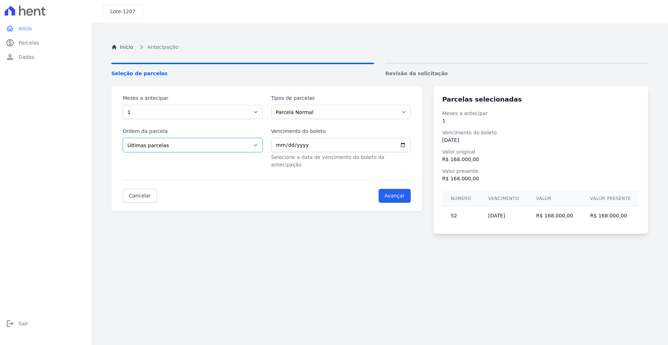
click at [211, 142] on select "Selecione a ordem Últimas parcelas Primeiras parcelas" at bounding box center [193, 145] width 140 height 14
click at [123, 138] on select "Selecione a ordem Últimas parcelas Primeiras parcelas" at bounding box center [193, 145] width 140 height 14
click at [162, 147] on select "Selecione a ordem Últimas parcelas Primeiras parcelas" at bounding box center [193, 145] width 140 height 14
select select "beginning"
click at [123, 138] on select "Selecione a ordem Últimas parcelas Primeiras parcelas" at bounding box center [193, 145] width 140 height 14
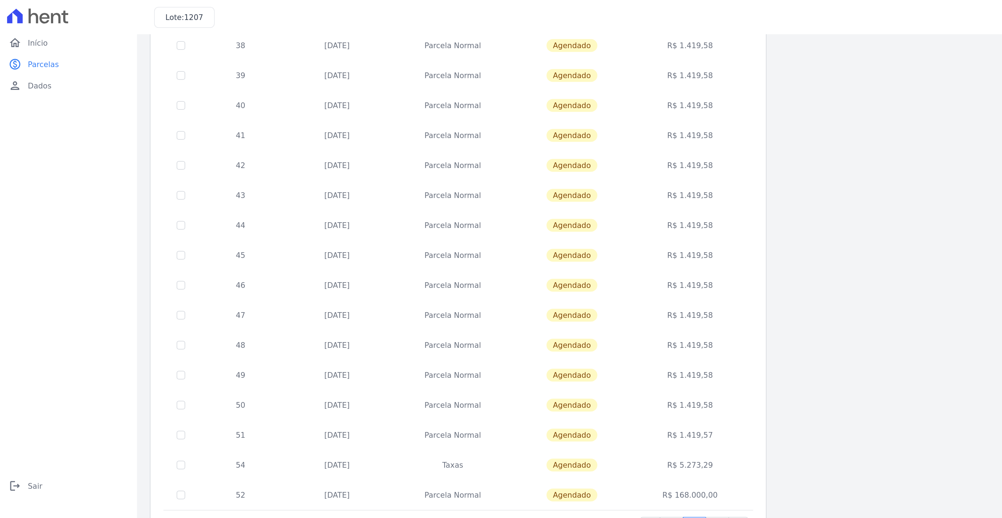
scroll to position [193, 0]
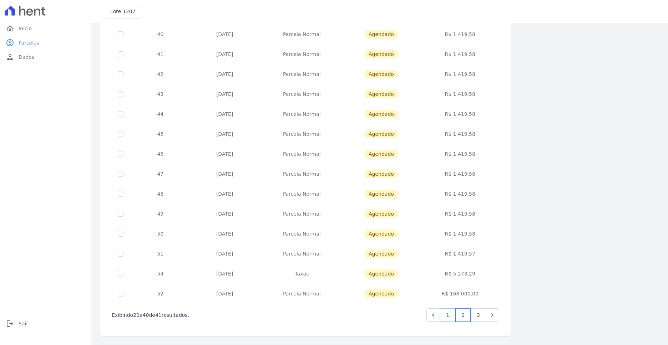
click at [451, 318] on link "1" at bounding box center [447, 316] width 15 height 14
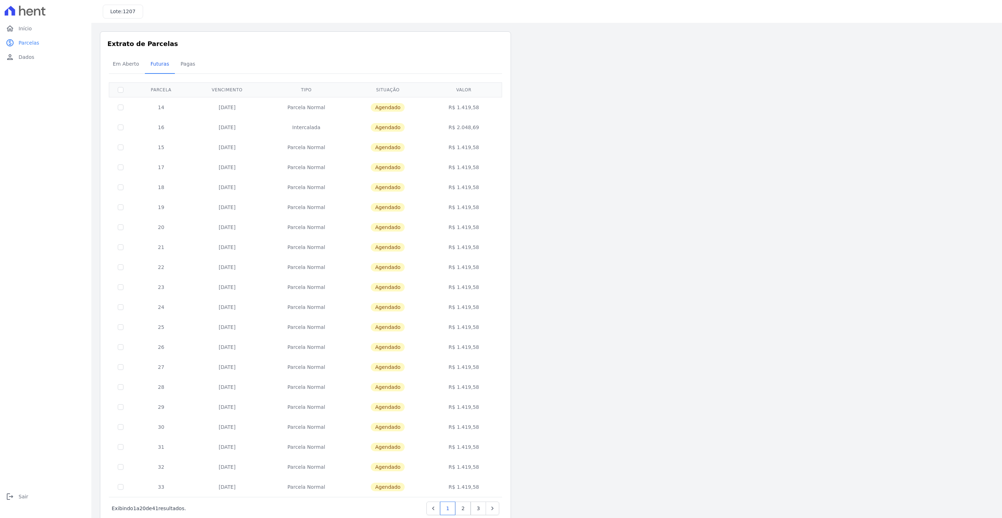
click at [645, 312] on div "Listagem de parcelas Baixar PDF Extrato de Parcelas Em [GEOGRAPHIC_DATA] Futura…" at bounding box center [547, 280] width 894 height 499
click at [463, 345] on link "2" at bounding box center [462, 509] width 15 height 14
click at [560, 345] on div "Listagem de parcelas Baixar PDF Extrato de Parcelas Em [GEOGRAPHIC_DATA] Futura…" at bounding box center [547, 280] width 894 height 499
click at [476, 345] on link "3" at bounding box center [478, 509] width 15 height 14
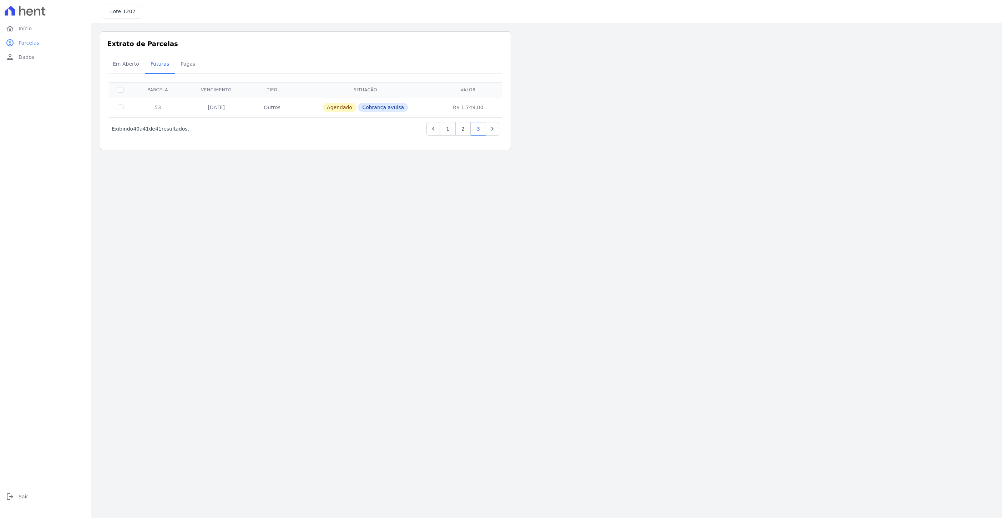
drag, startPoint x: 631, startPoint y: 366, endPoint x: 628, endPoint y: 361, distance: 6.1
click at [631, 345] on main "Listagem de parcelas Baixar PDF Extrato de Parcelas Em [GEOGRAPHIC_DATA] Futura…" at bounding box center [546, 270] width 911 height 495
